Goal: Task Accomplishment & Management: Use online tool/utility

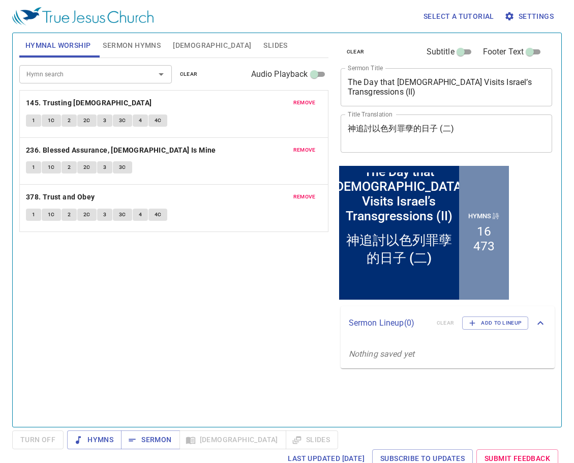
click at [307, 102] on span "remove" at bounding box center [304, 102] width 22 height 9
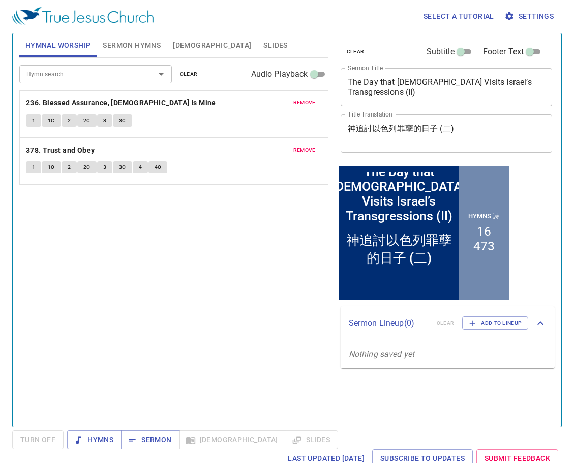
click at [307, 102] on span "remove" at bounding box center [304, 102] width 22 height 9
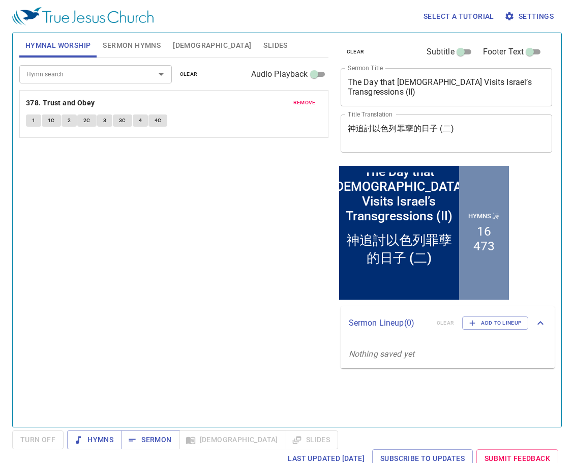
click at [307, 102] on span "remove" at bounding box center [304, 102] width 22 height 9
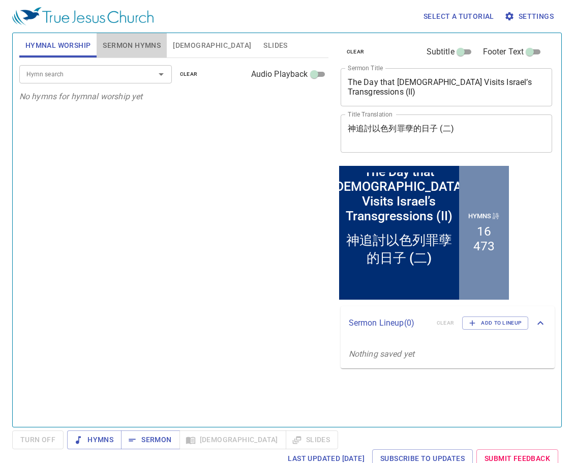
click at [143, 45] on span "Sermon Hymns" at bounding box center [132, 45] width 58 height 13
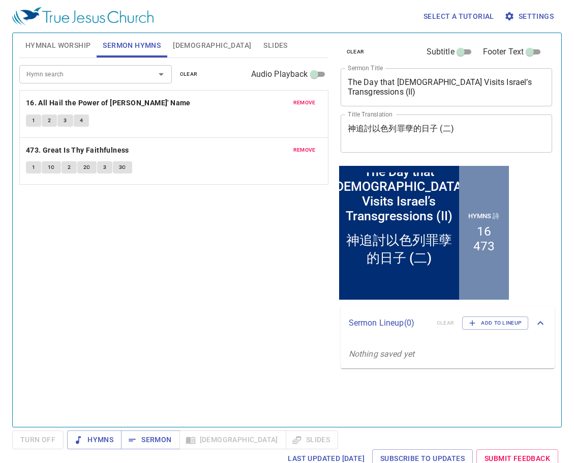
click at [300, 104] on span "remove" at bounding box center [304, 102] width 22 height 9
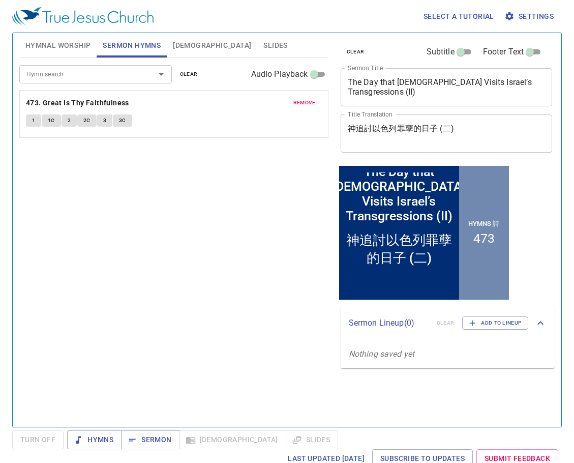
click at [299, 104] on span "remove" at bounding box center [304, 102] width 22 height 9
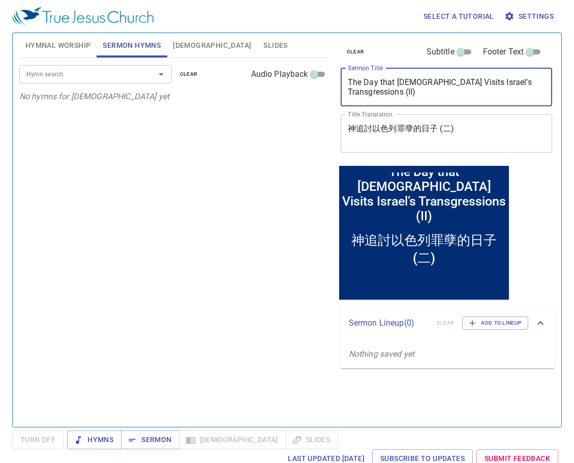
drag, startPoint x: 534, startPoint y: 83, endPoint x: 229, endPoint y: 104, distance: 305.8
click at [238, 106] on div "Hymnal Worship Sermon Hymns Bible Slides Hymn search Hymn search clear Audio Pl…" at bounding box center [287, 226] width 544 height 394
drag, startPoint x: 249, startPoint y: 238, endPoint x: 246, endPoint y: 253, distance: 15.6
click at [249, 238] on div "Hymn search Hymn search clear Audio Playback No hymns for sermon yet" at bounding box center [173, 238] width 309 height 360
drag, startPoint x: 539, startPoint y: 83, endPoint x: 257, endPoint y: 91, distance: 281.8
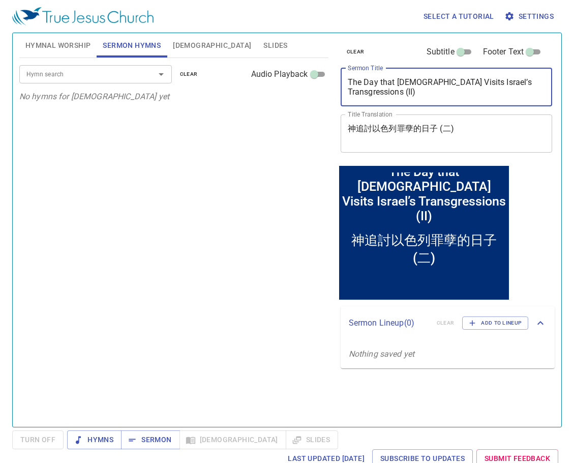
click at [262, 91] on div "Hymnal Worship Sermon Hymns Bible Slides Hymn search Hymn search clear Audio Pl…" at bounding box center [287, 226] width 544 height 394
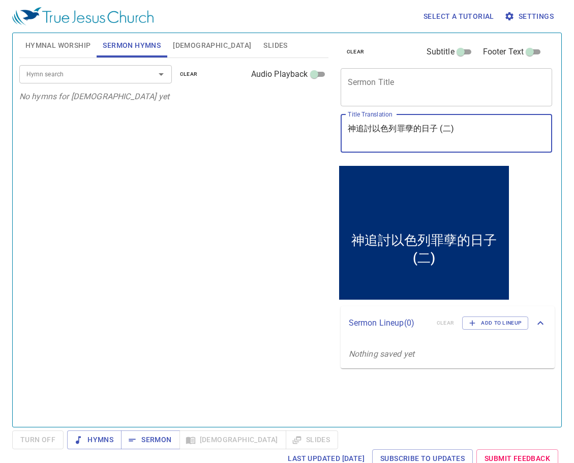
drag, startPoint x: 481, startPoint y: 130, endPoint x: 228, endPoint y: 122, distance: 253.4
click at [238, 124] on div "Hymnal Worship Sermon Hymns Bible Slides Hymn search Hymn search clear Audio Pl…" at bounding box center [287, 226] width 544 height 394
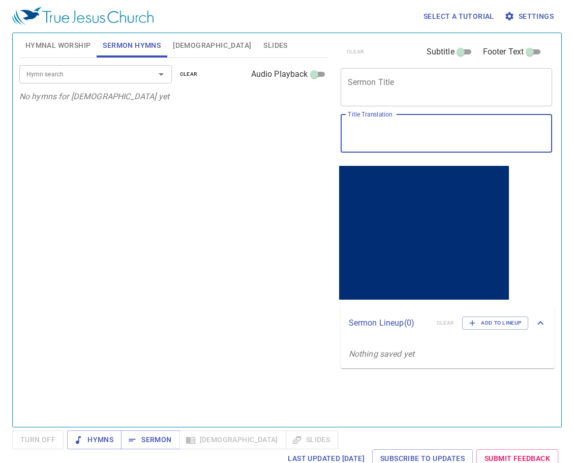
click at [387, 88] on textarea "Sermon Title" at bounding box center [447, 86] width 198 height 19
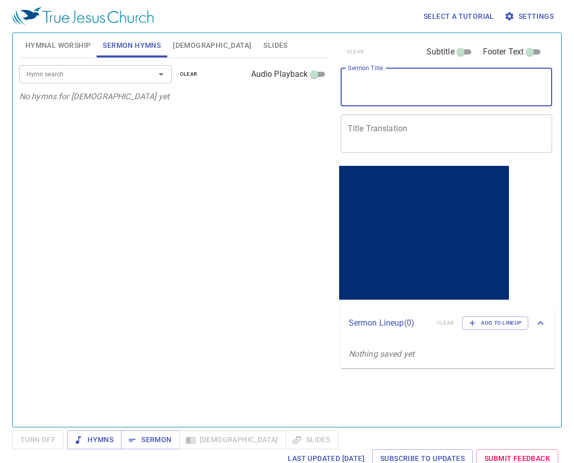
paste textarea "The Gospel of Peace"
type textarea "The Gospel of Peace"
click at [402, 131] on textarea "Title Translation" at bounding box center [447, 133] width 198 height 19
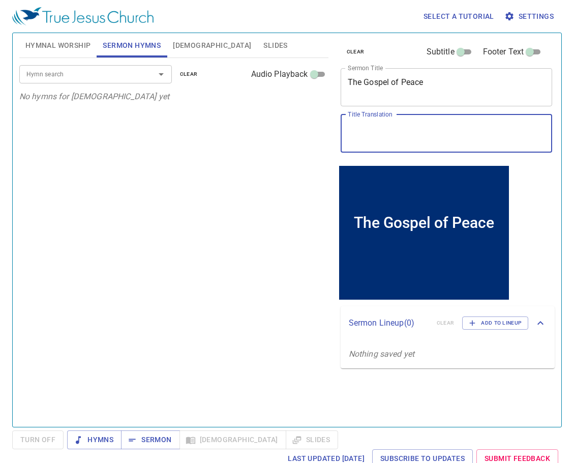
paste textarea "平安的[DEMOGRAPHIC_DATA]"
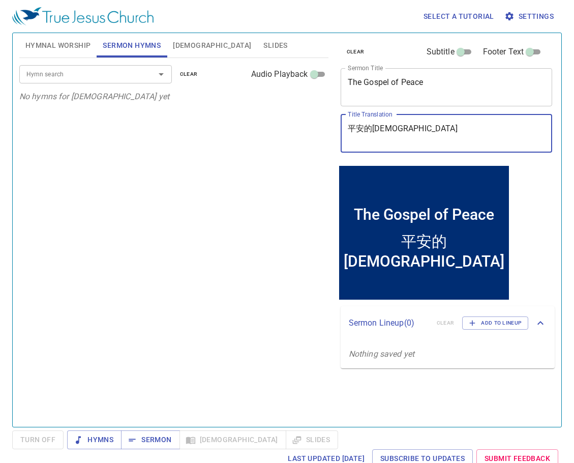
type textarea "平安的[DEMOGRAPHIC_DATA]"
drag, startPoint x: 105, startPoint y: 73, endPoint x: 105, endPoint y: 82, distance: 8.7
click at [105, 74] on input "Hymn search" at bounding box center [80, 74] width 116 height 12
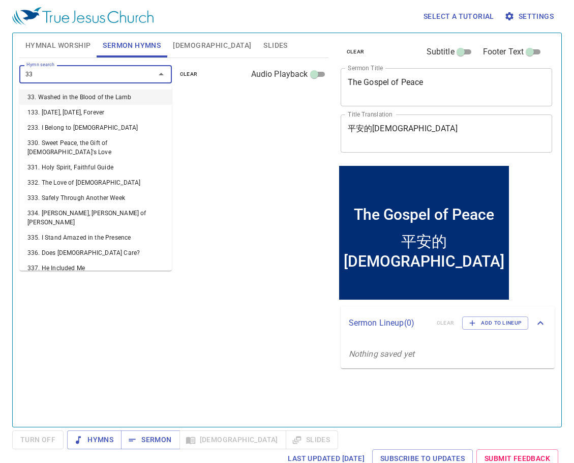
type input "330"
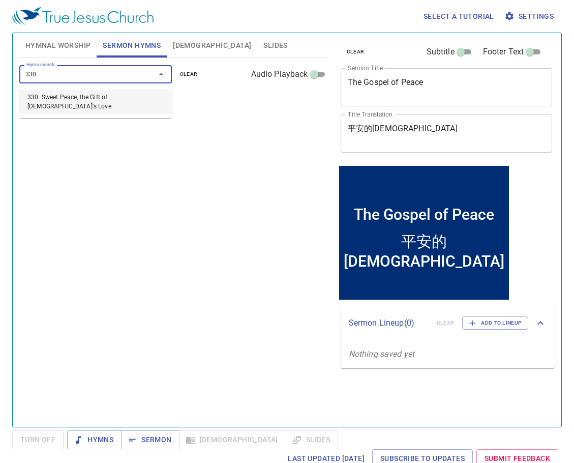
click at [79, 101] on li "330. Sweet Peace, the Gift of [DEMOGRAPHIC_DATA]'s Love" at bounding box center [95, 102] width 153 height 24
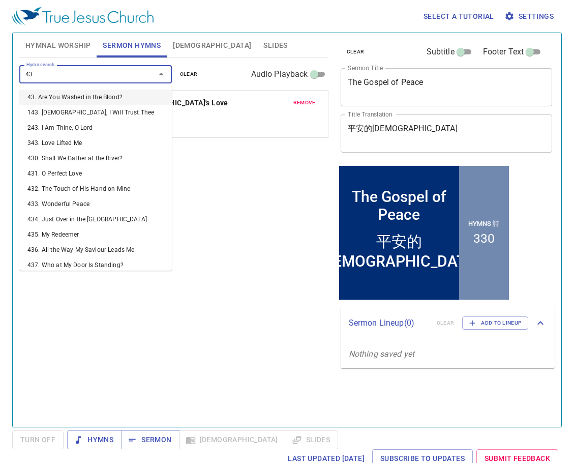
type input "433"
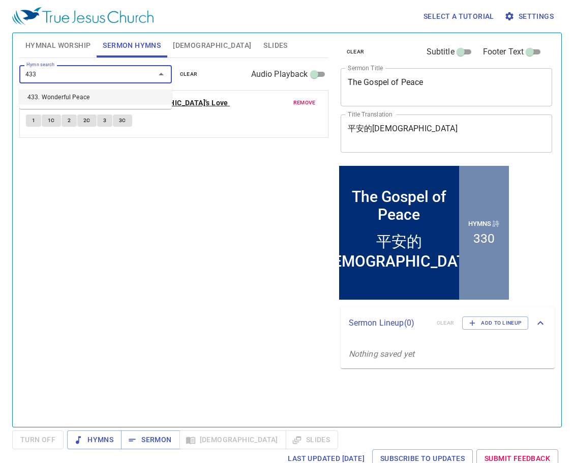
drag, startPoint x: 91, startPoint y: 95, endPoint x: 94, endPoint y: 103, distance: 8.5
click at [91, 96] on li "433. Wonderful Peace" at bounding box center [95, 97] width 153 height 15
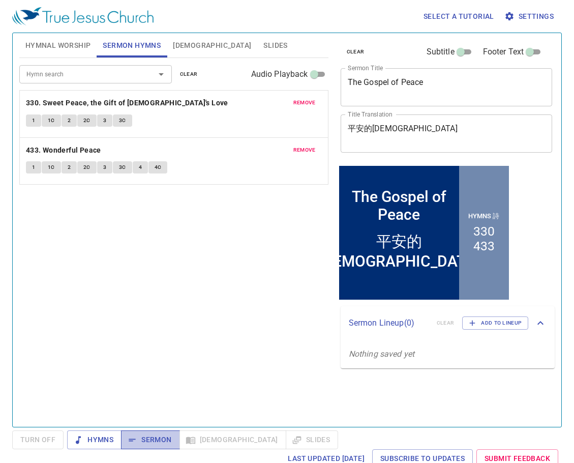
drag, startPoint x: 151, startPoint y: 443, endPoint x: 154, endPoint y: 462, distance: 19.6
click at [152, 443] on span "Sermon" at bounding box center [150, 439] width 42 height 13
drag, startPoint x: 189, startPoint y: 276, endPoint x: 187, endPoint y: 288, distance: 11.9
click at [189, 277] on div "Hymn search Hymn search clear Audio Playback remove 330. Sweet Peace, the Gift …" at bounding box center [173, 238] width 309 height 360
click at [45, 48] on span "Hymnal Worship" at bounding box center [58, 45] width 66 height 13
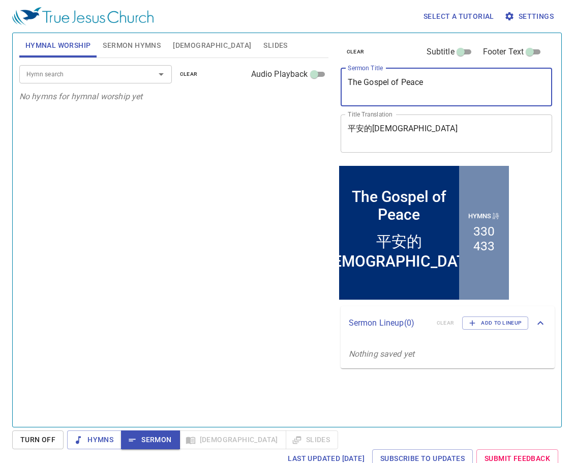
drag, startPoint x: 437, startPoint y: 84, endPoint x: 270, endPoint y: 88, distance: 166.9
click at [257, 88] on div "Hymnal Worship Sermon Hymns Bible Slides Hymn search Hymn search clear Audio Pl…" at bounding box center [287, 226] width 544 height 394
drag, startPoint x: 214, startPoint y: 208, endPoint x: 225, endPoint y: 209, distance: 10.7
click at [216, 209] on div "Hymn search Hymn search clear Audio Playback No hymns for hymnal worship yet" at bounding box center [173, 238] width 309 height 360
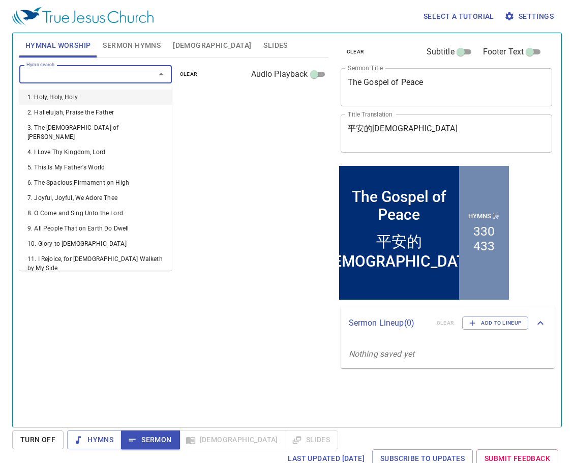
click at [115, 78] on input "Hymn search" at bounding box center [80, 74] width 116 height 12
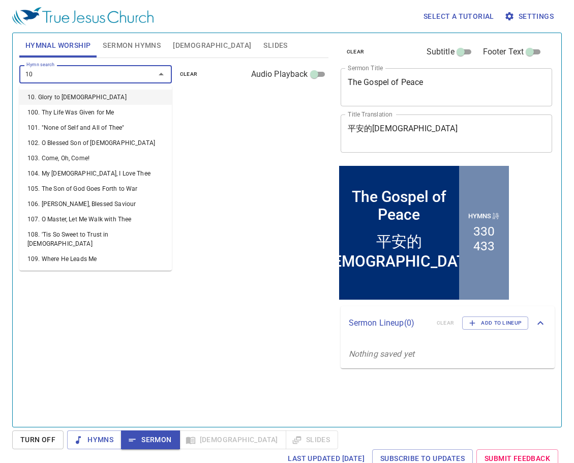
type input "103"
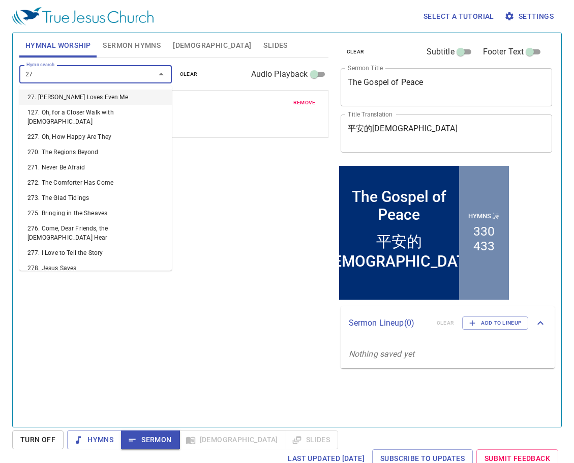
type input "271"
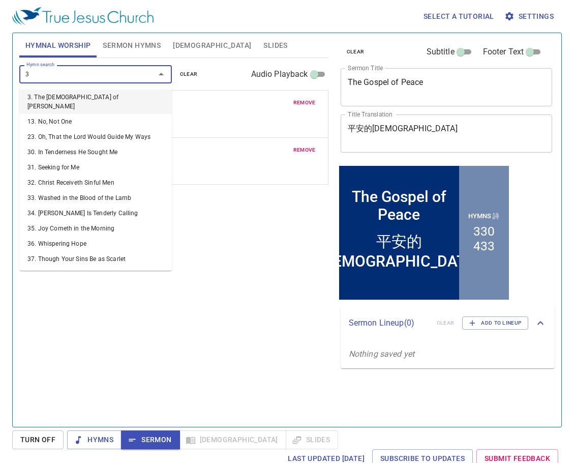
type input "36"
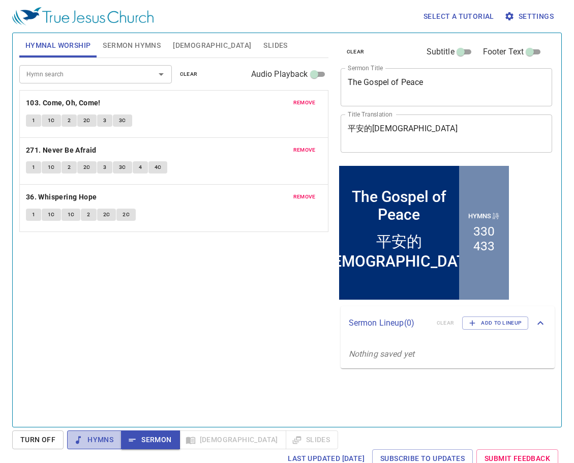
click at [88, 439] on span "Hymns" at bounding box center [94, 439] width 38 height 13
click at [90, 71] on input "Hymn search" at bounding box center [80, 74] width 116 height 12
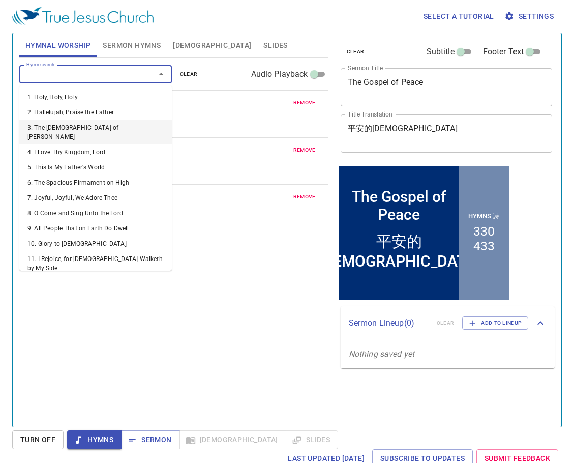
click at [273, 142] on div "remove 271. Never Be Afraid 1 1C 2 2C 3 3C 4 4C" at bounding box center [174, 161] width 308 height 47
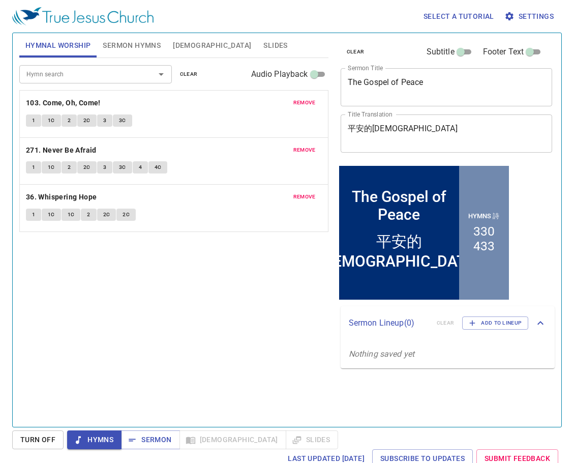
click at [304, 101] on span "remove" at bounding box center [304, 102] width 22 height 9
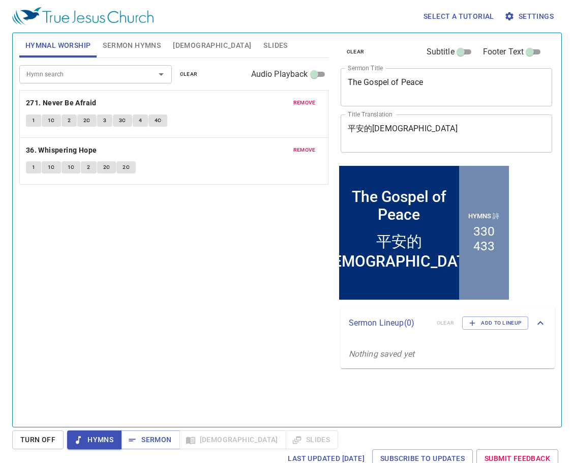
click at [304, 101] on span "remove" at bounding box center [304, 102] width 22 height 9
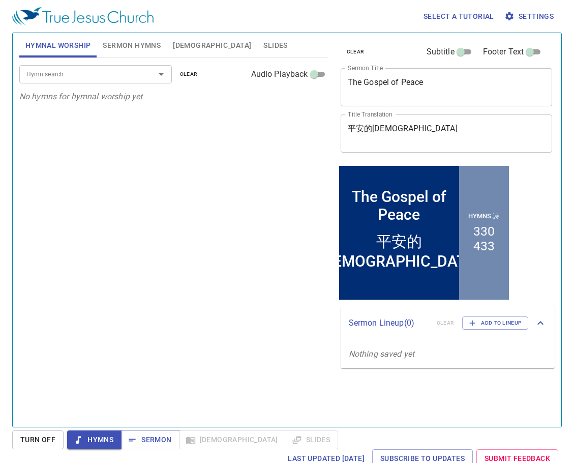
click at [70, 81] on div "Hymn search" at bounding box center [95, 74] width 153 height 18
click at [79, 77] on input "Hymn search" at bounding box center [80, 74] width 116 height 12
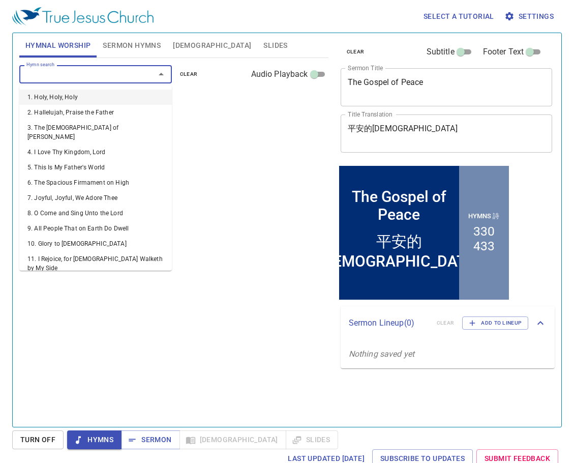
click at [104, 77] on input "Hymn search" at bounding box center [80, 74] width 116 height 12
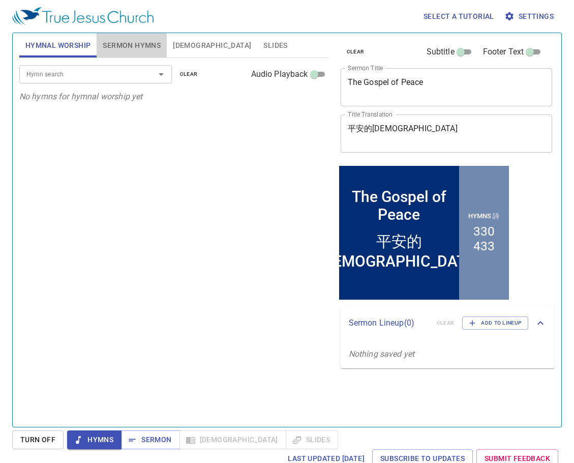
click at [130, 48] on span "Sermon Hymns" at bounding box center [132, 45] width 58 height 13
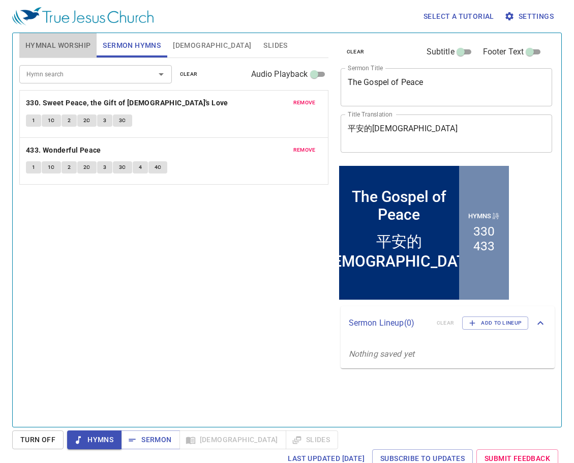
click at [60, 47] on span "Hymnal Worship" at bounding box center [58, 45] width 66 height 13
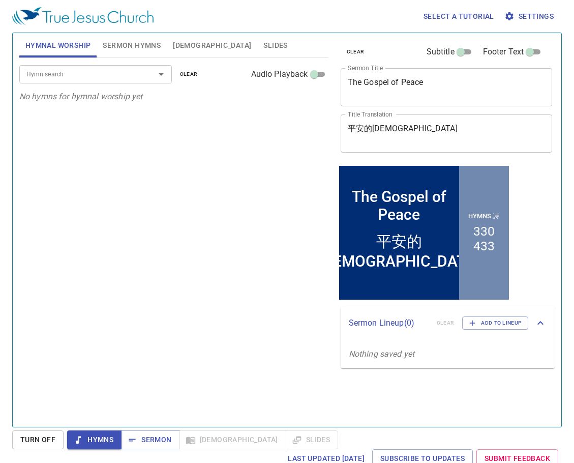
click at [86, 74] on input "Hymn search" at bounding box center [80, 74] width 116 height 12
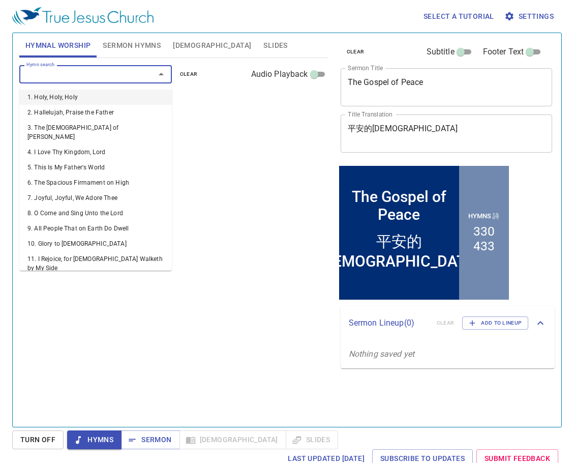
click at [114, 70] on input "Hymn search" at bounding box center [80, 74] width 116 height 12
click at [87, 81] on div "Hymn search" at bounding box center [95, 74] width 153 height 18
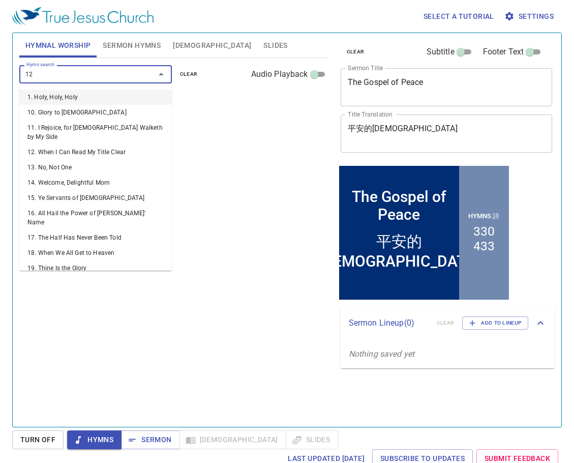
type input "129"
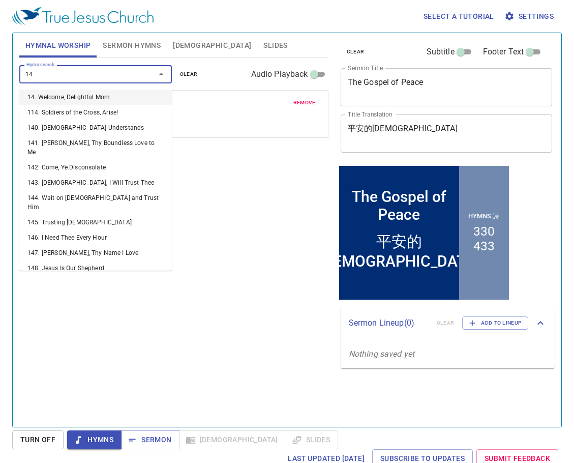
type input "145"
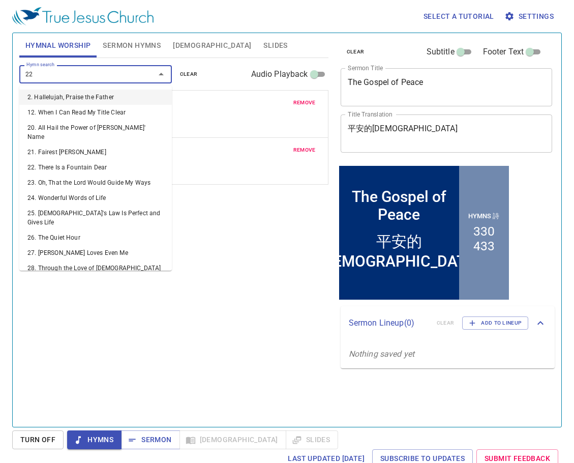
type input "225"
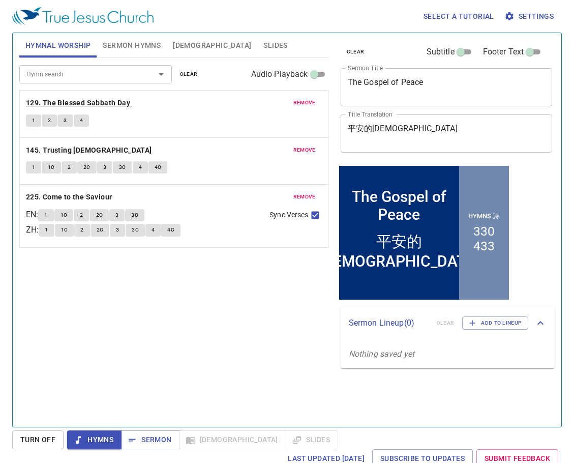
click at [69, 105] on b "129. The Blessed Sabbath Day" at bounding box center [78, 103] width 104 height 13
click at [36, 119] on button "1" at bounding box center [33, 120] width 15 height 12
click at [177, 109] on p "129. The Blessed Sabbath Day" at bounding box center [174, 103] width 296 height 13
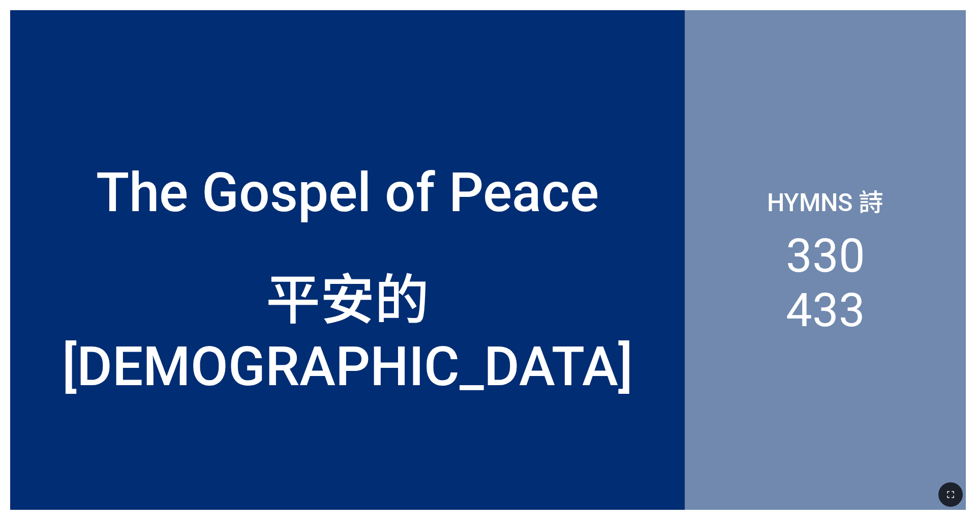
click at [406, 94] on div "Hymns 詩 330 433" at bounding box center [825, 259] width 281 height 499
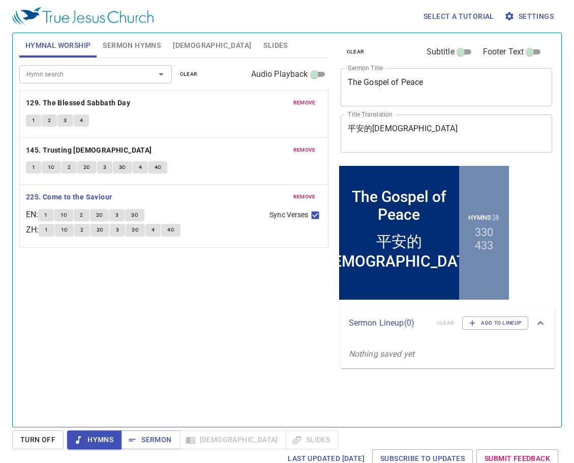
drag, startPoint x: 157, startPoint y: 442, endPoint x: 169, endPoint y: 413, distance: 32.1
click at [157, 442] on span "Sermon" at bounding box center [150, 439] width 42 height 13
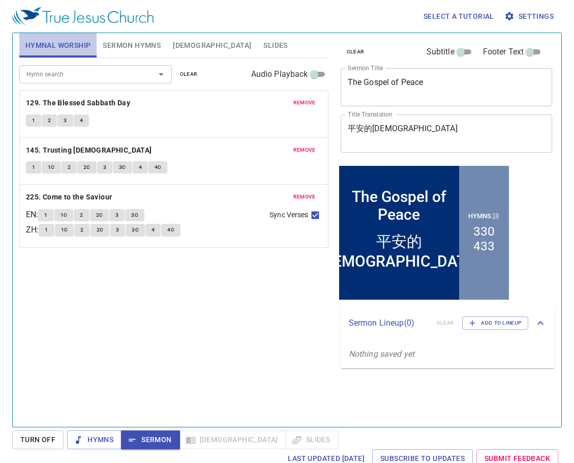
click at [59, 48] on span "Hymnal Worship" at bounding box center [58, 45] width 66 height 13
click at [311, 104] on span "remove" at bounding box center [304, 102] width 22 height 9
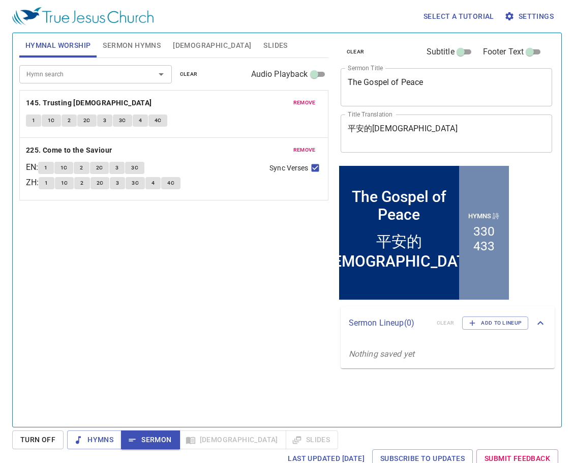
click at [311, 104] on span "remove" at bounding box center [304, 102] width 22 height 9
click at [311, 145] on span "remove" at bounding box center [304, 149] width 22 height 9
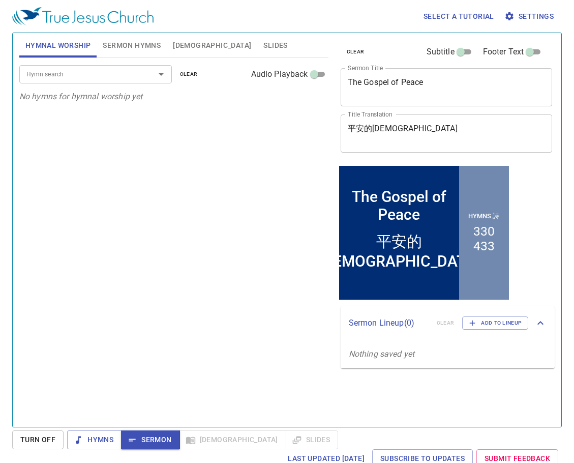
click at [128, 78] on input "Hymn search" at bounding box center [80, 74] width 116 height 12
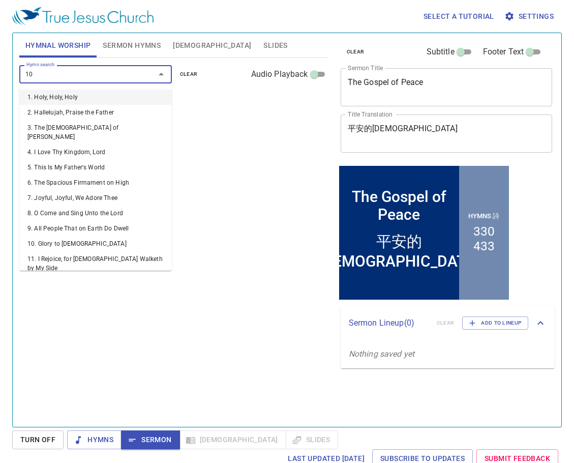
type input "103"
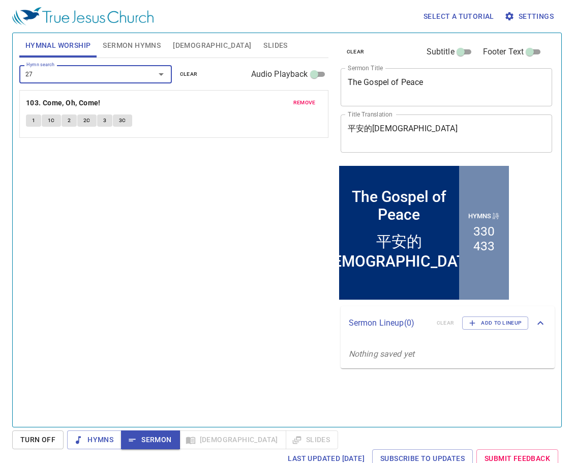
type input "271"
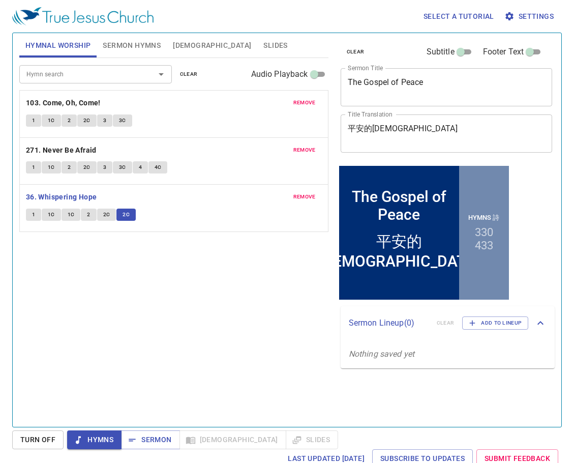
click at [86, 440] on span "Hymns" at bounding box center [94, 439] width 38 height 13
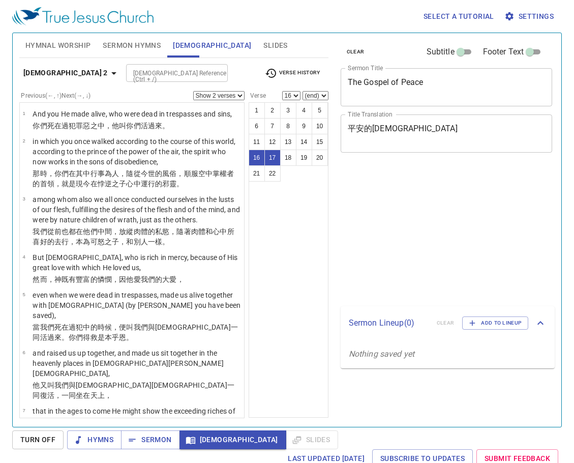
select select "2"
select select "16"
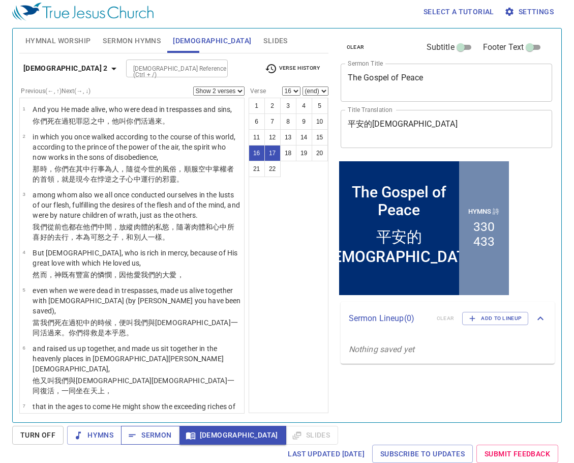
click at [149, 436] on span "Sermon" at bounding box center [150, 435] width 42 height 13
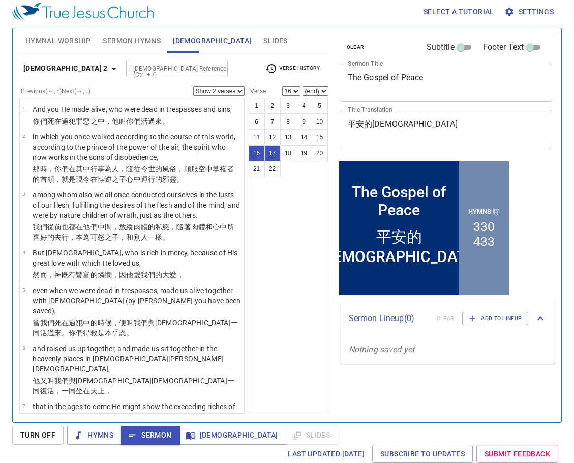
scroll to position [634, 0]
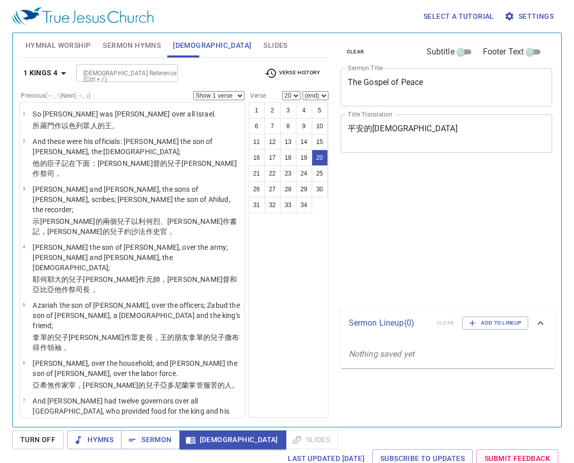
select select "20"
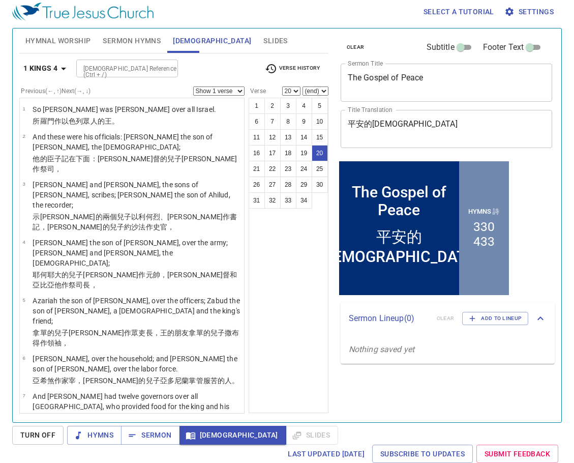
scroll to position [652, 0]
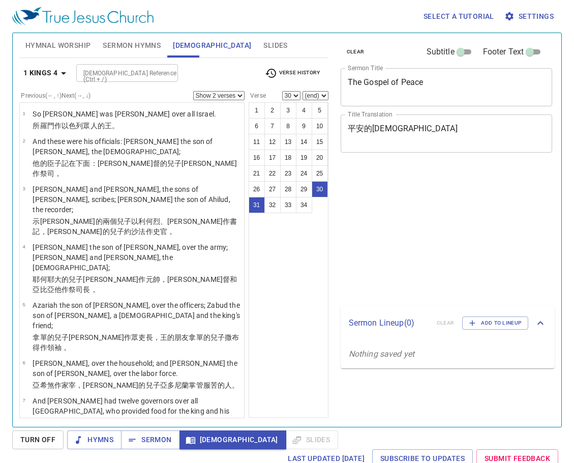
select select "2"
select select "30"
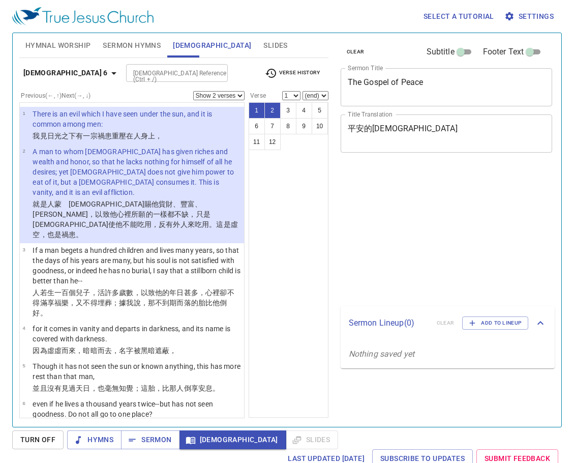
select select "2"
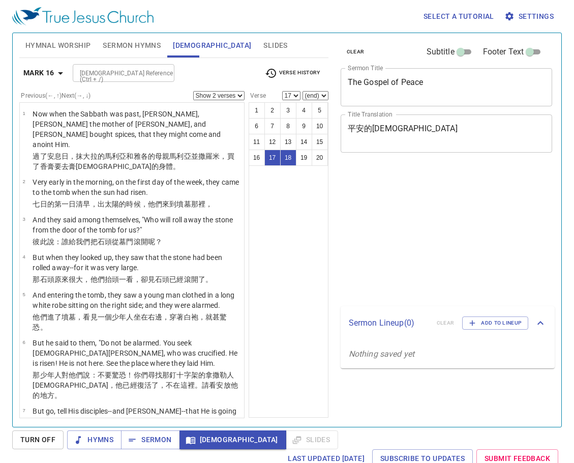
select select "2"
select select "17"
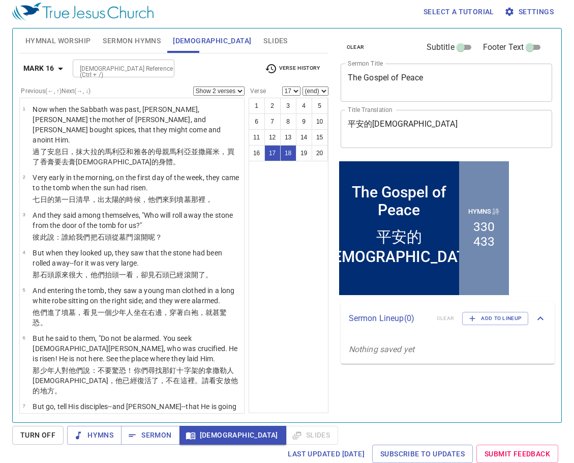
scroll to position [538, 0]
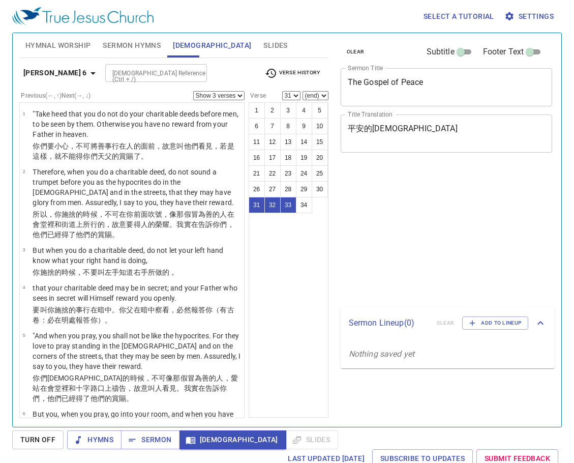
select select "3"
select select "31"
select select "33"
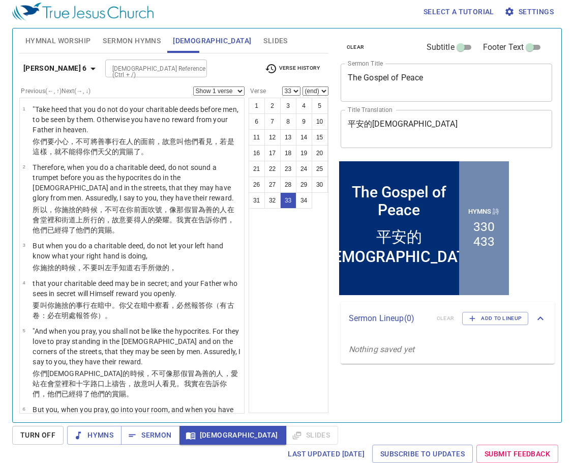
scroll to position [1382, 0]
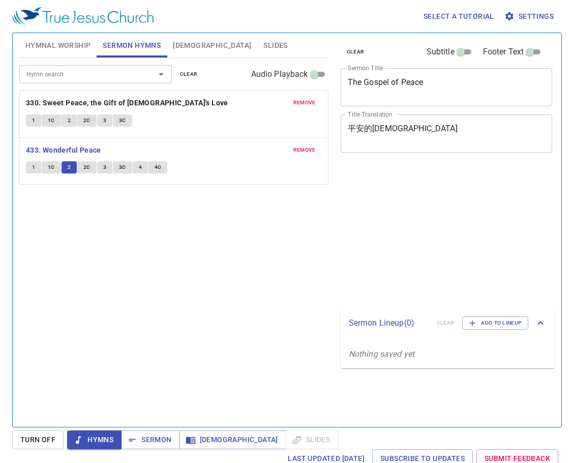
scroll to position [5, 0]
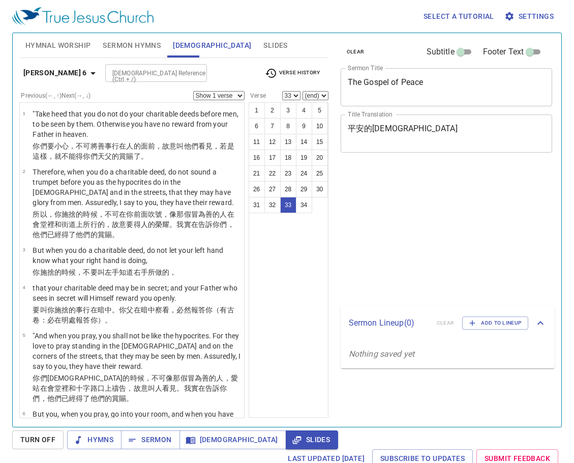
select select "33"
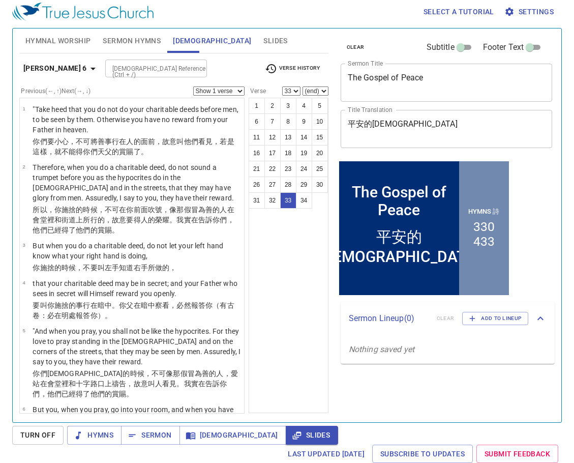
scroll to position [1382, 0]
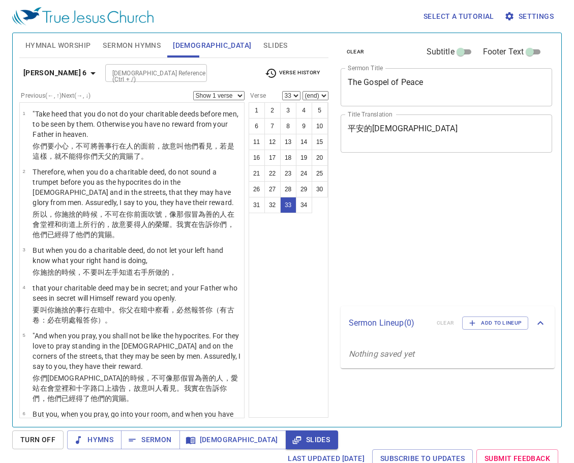
select select "33"
